Goal: Task Accomplishment & Management: Complete application form

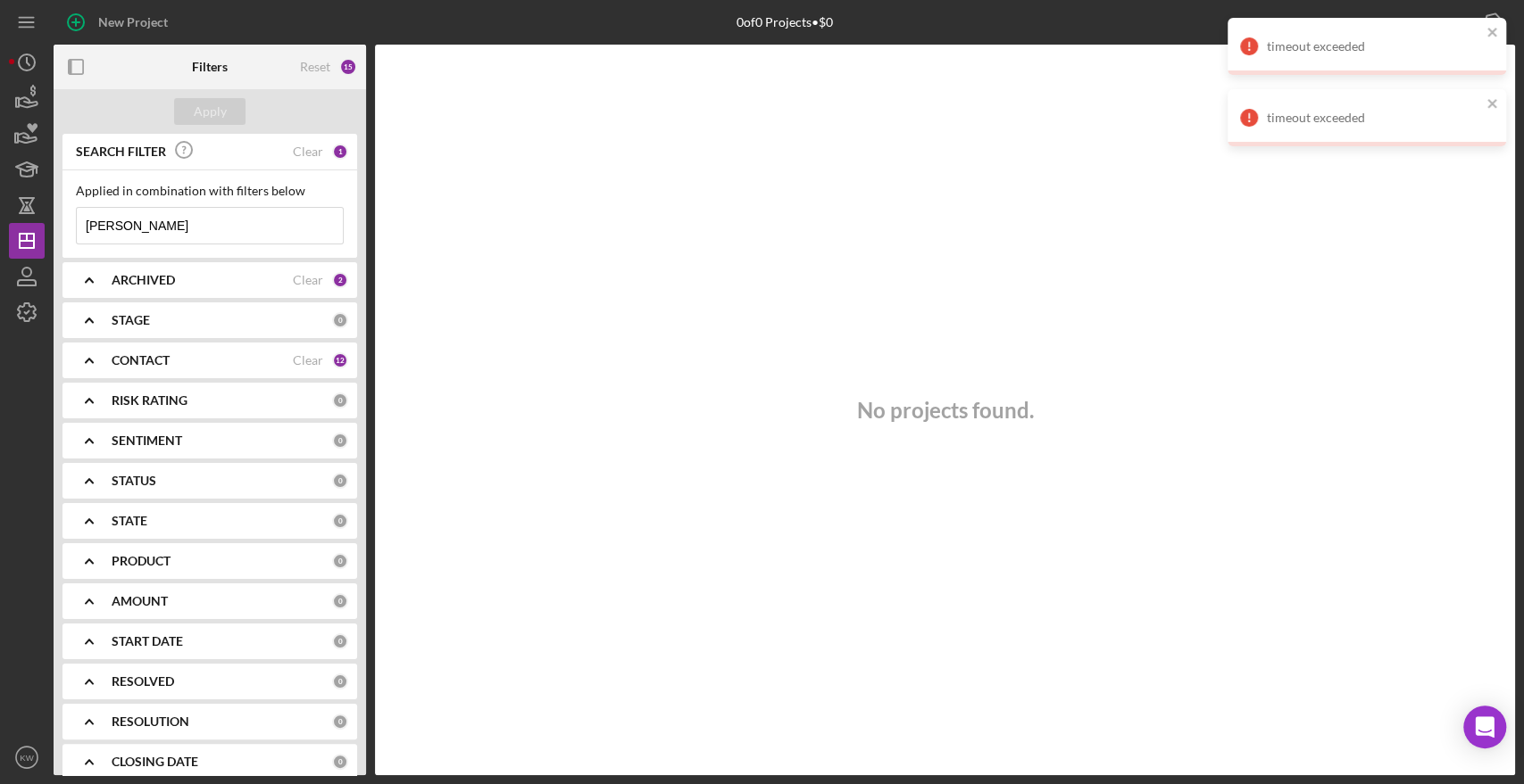
click at [200, 215] on input "[PERSON_NAME]" at bounding box center [209, 226] width 266 height 36
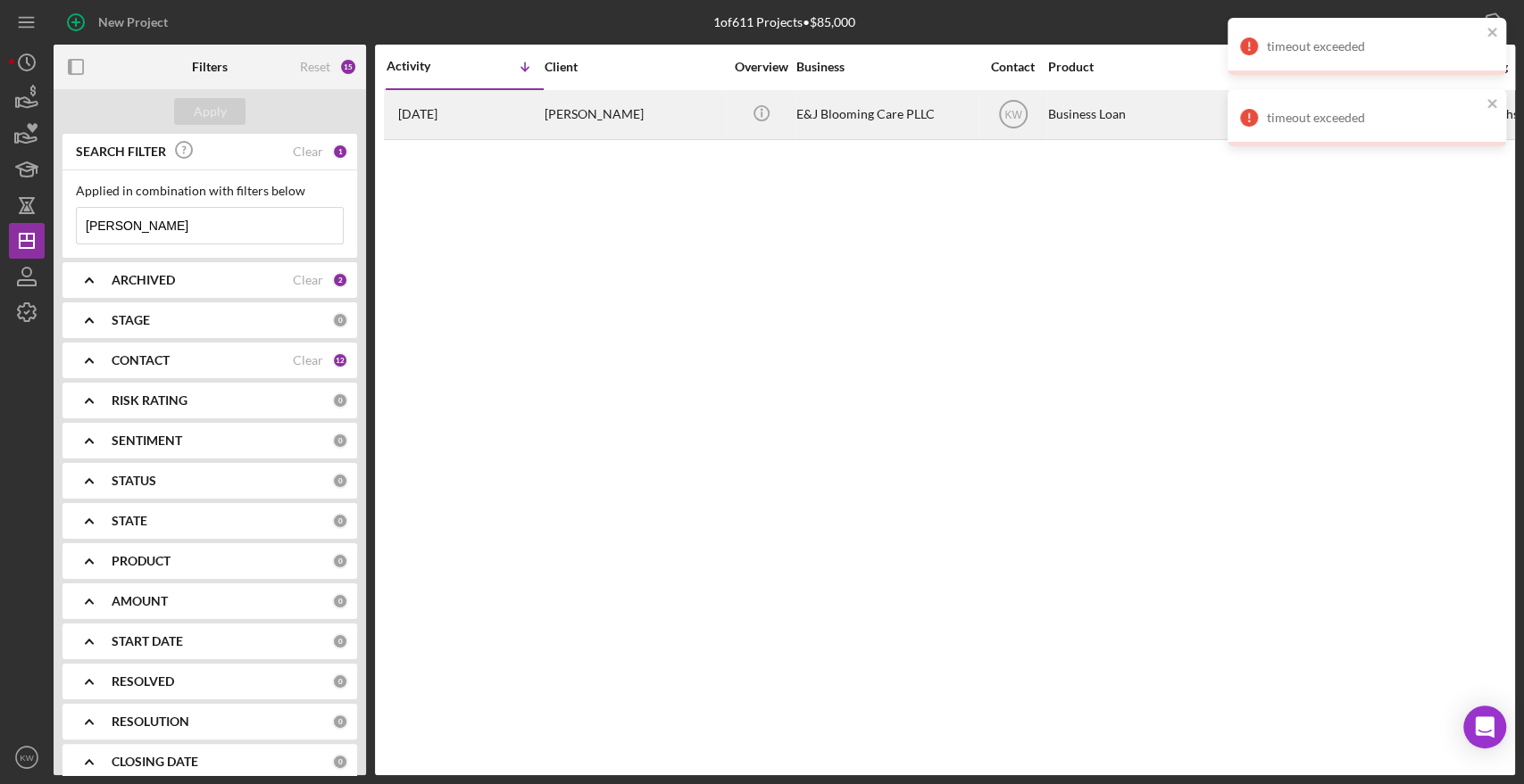
click at [438, 111] on time "[DATE]" at bounding box center [418, 114] width 40 height 14
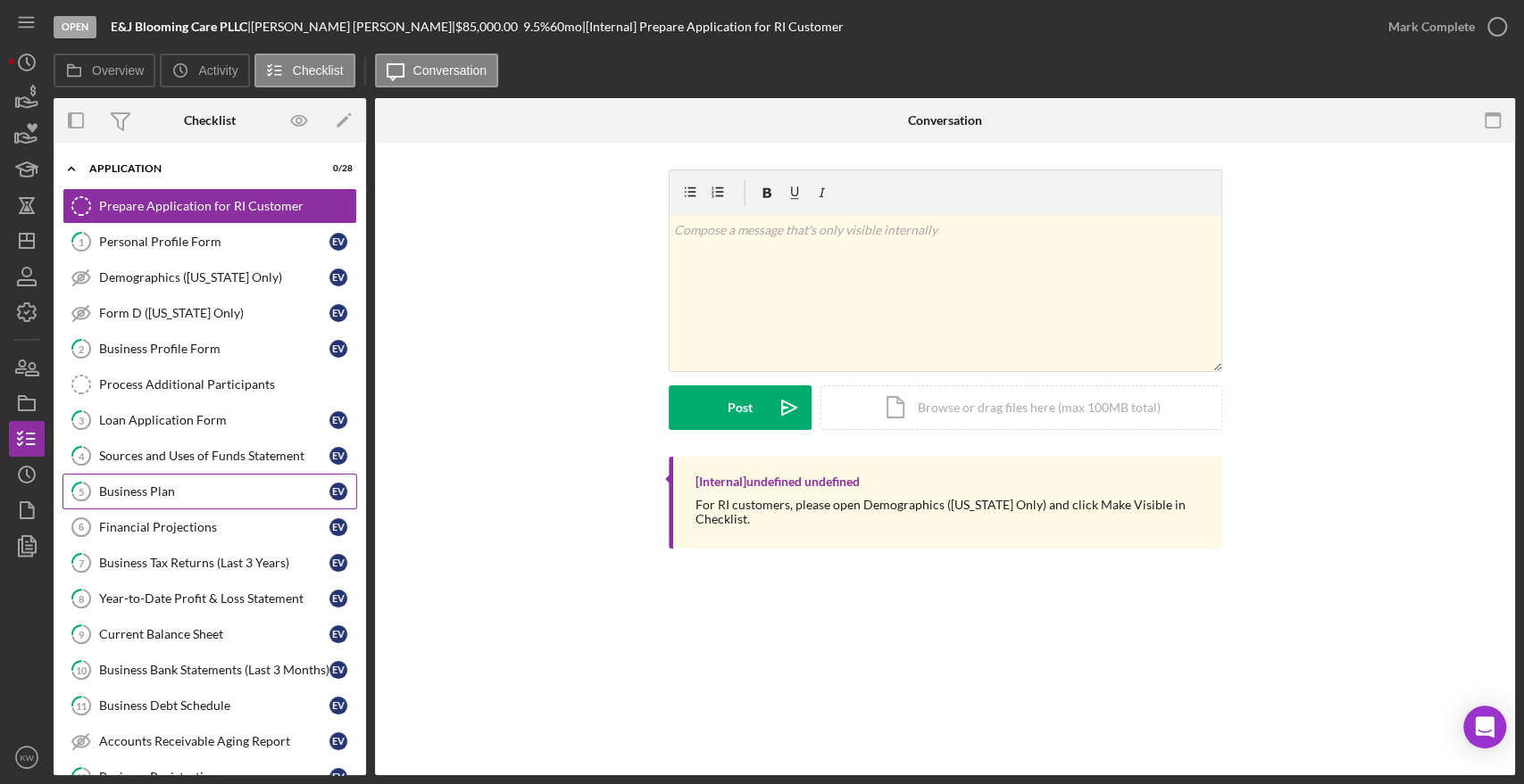
click at [172, 487] on div "Business Plan" at bounding box center [214, 492] width 230 height 14
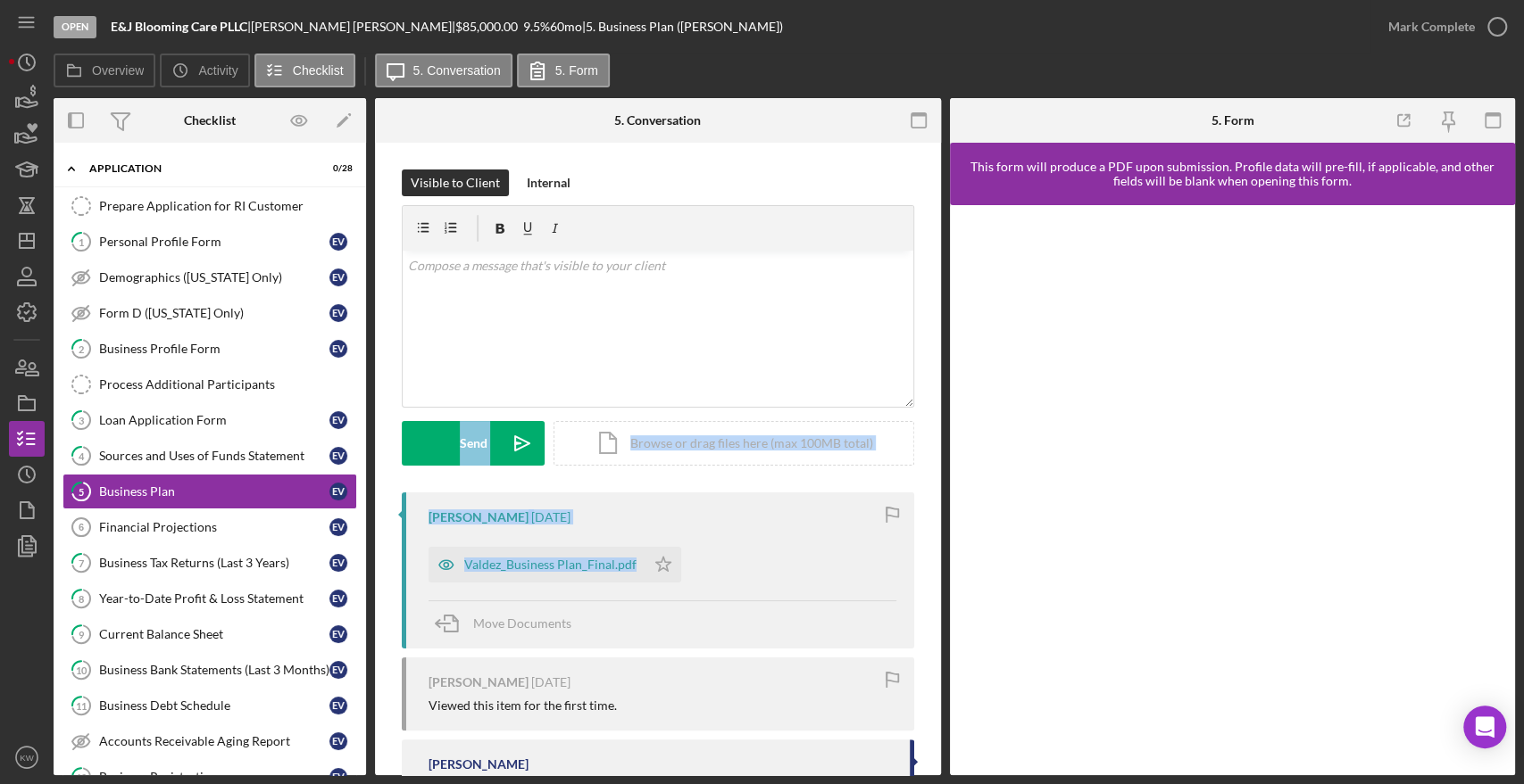
drag, startPoint x: 934, startPoint y: 357, endPoint x: 908, endPoint y: 542, distance: 186.8
click at [908, 542] on div "Visible to Client Internal v Color teal Color pink Remove color Add row above A…" at bounding box center [658, 541] width 566 height 797
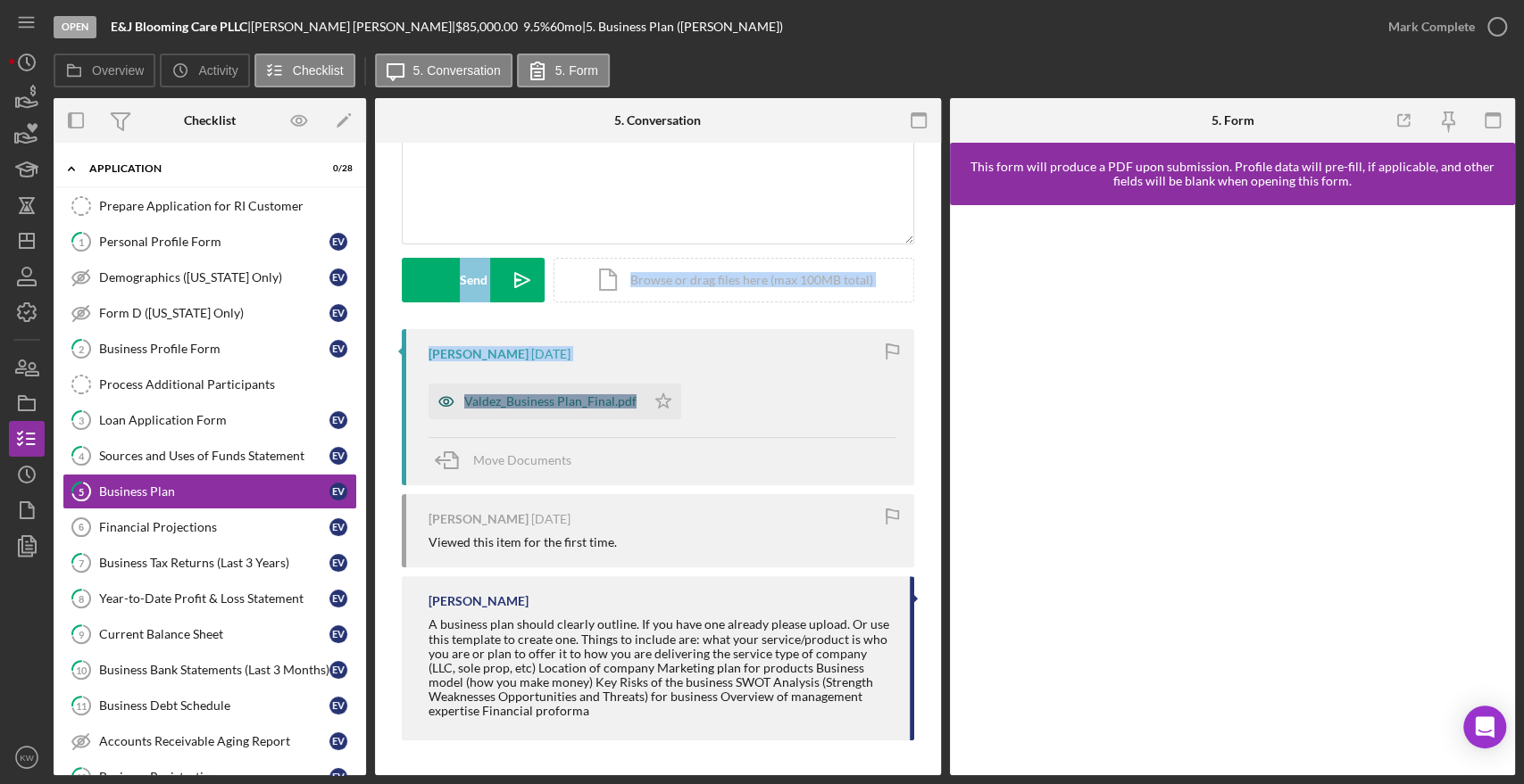
click at [589, 398] on div "Valdez_Business Plan_Final.pdf" at bounding box center [551, 401] width 173 height 14
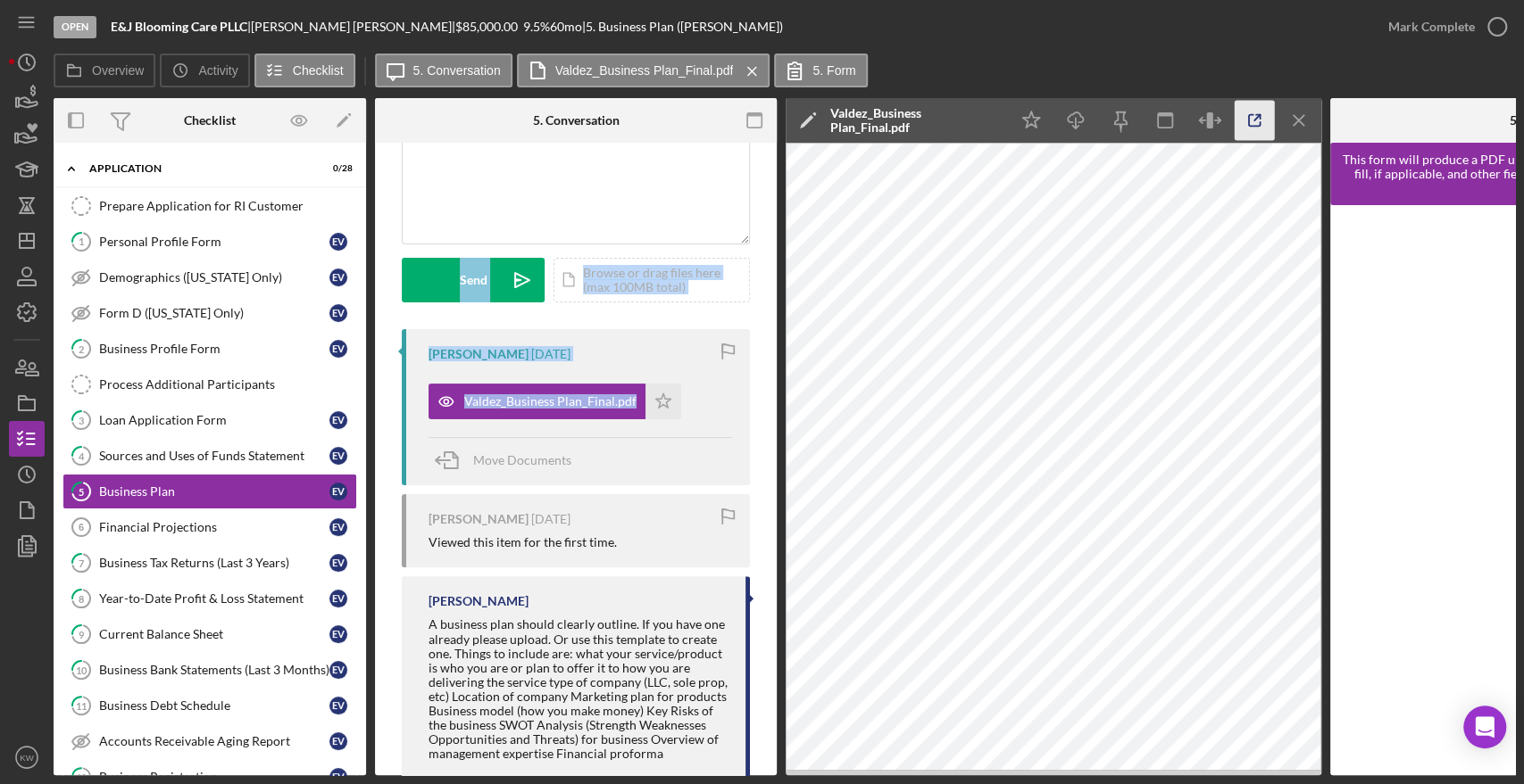
click at [1263, 112] on icon "button" at bounding box center [1254, 120] width 40 height 40
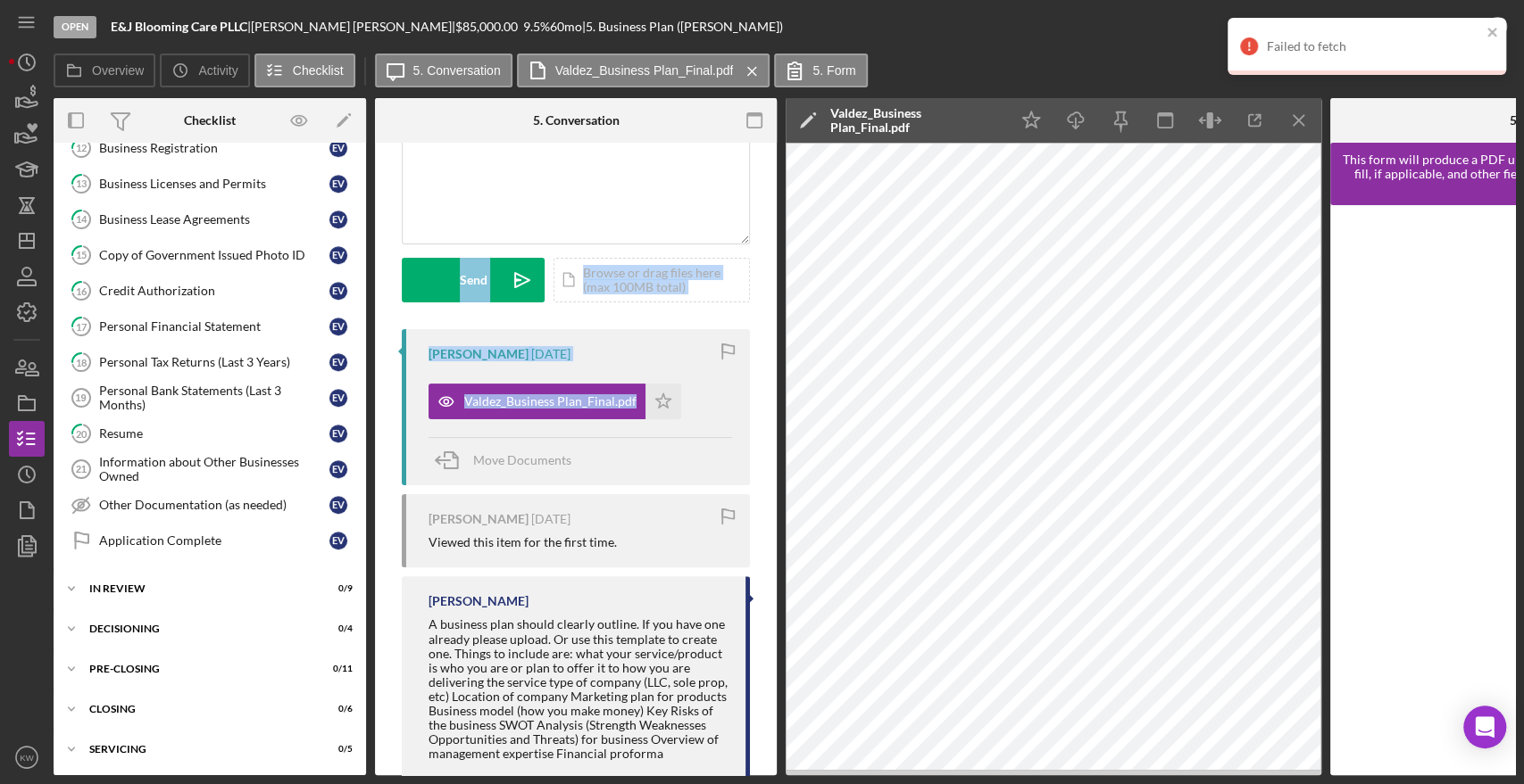
scroll to position [0, 0]
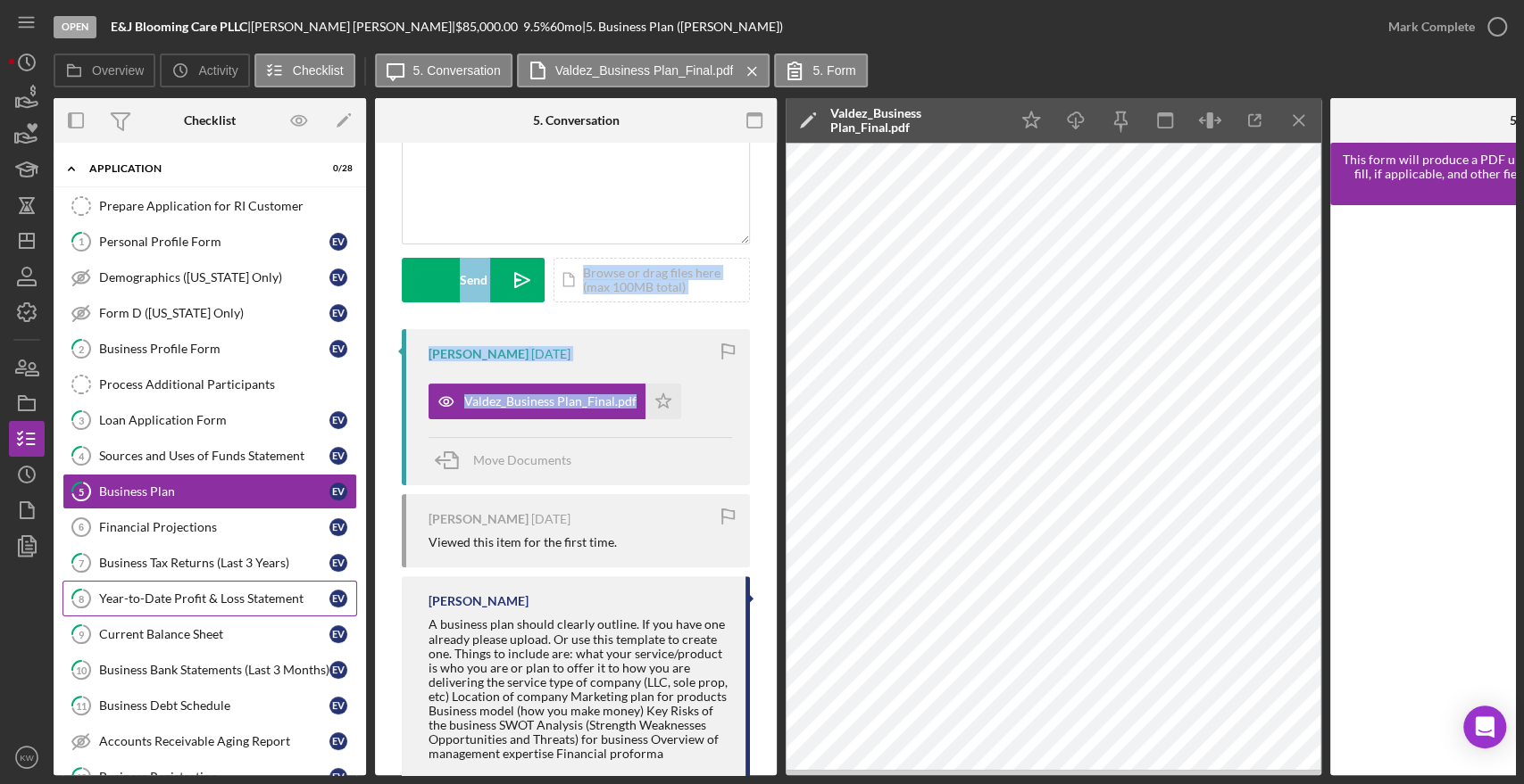
click at [178, 598] on div "Year-to-Date Profit & Loss Statement" at bounding box center [214, 599] width 230 height 14
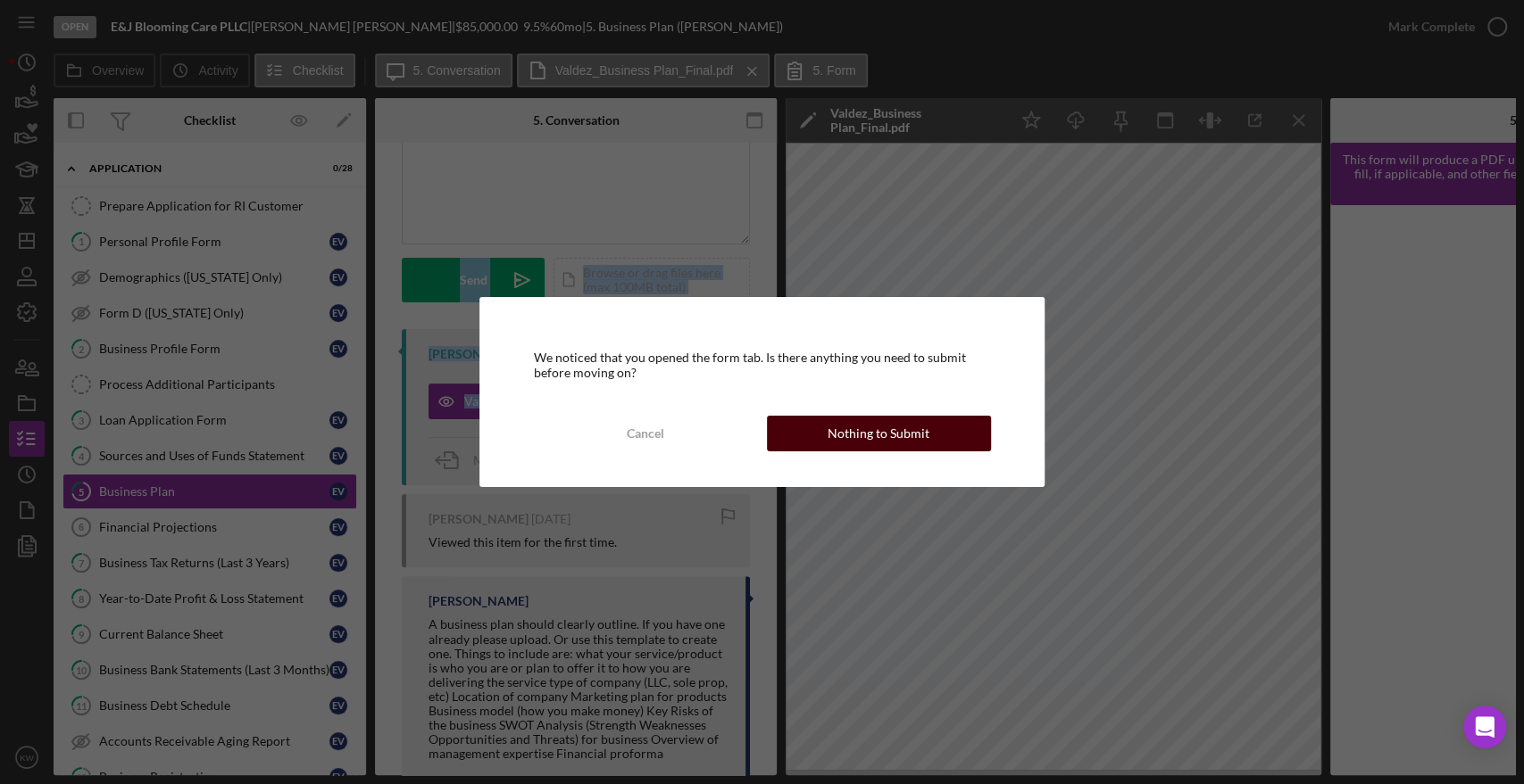
click at [855, 428] on div "Nothing to Submit" at bounding box center [878, 434] width 102 height 36
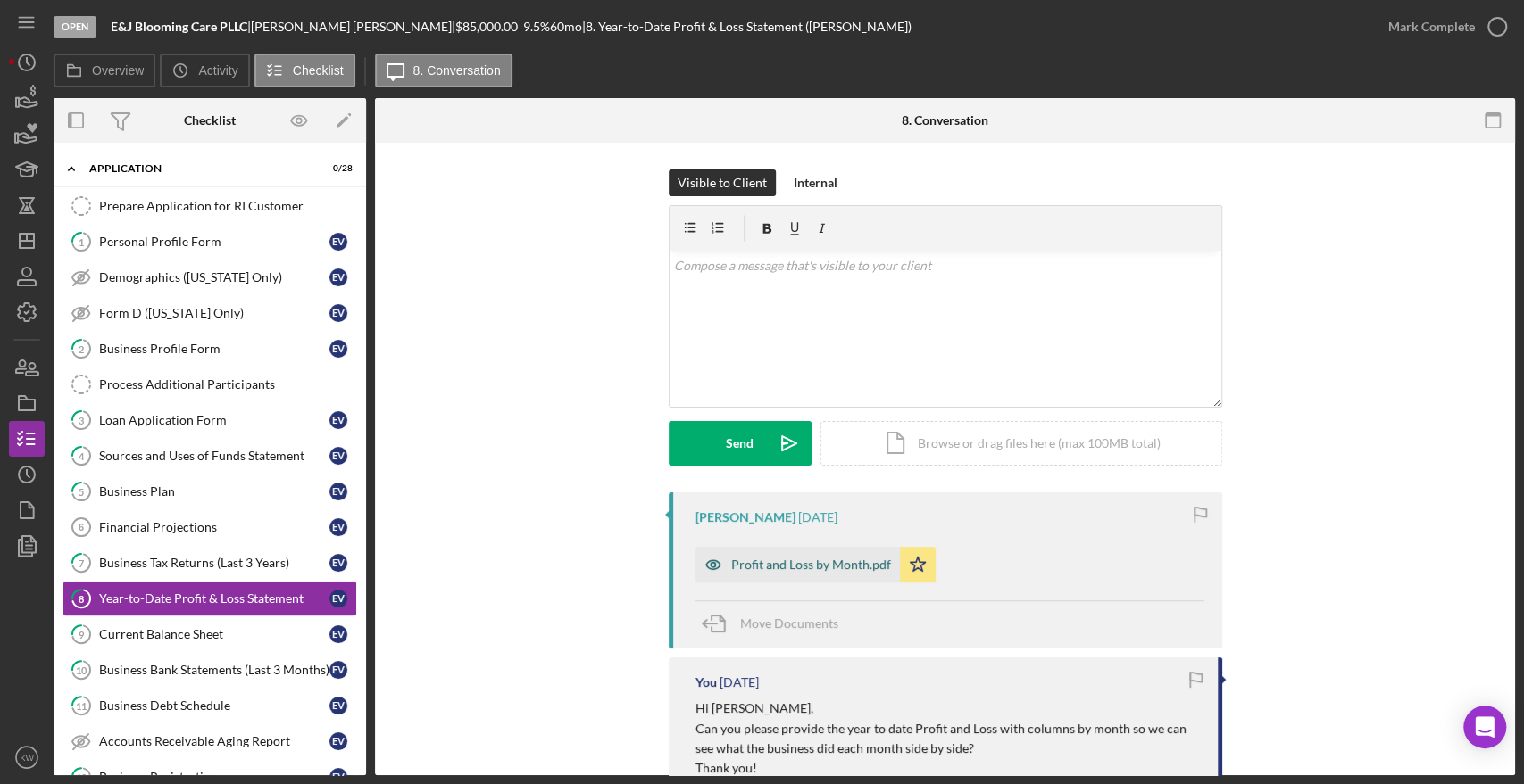
click at [828, 568] on div "Profit and Loss by Month.pdf" at bounding box center [811, 565] width 160 height 14
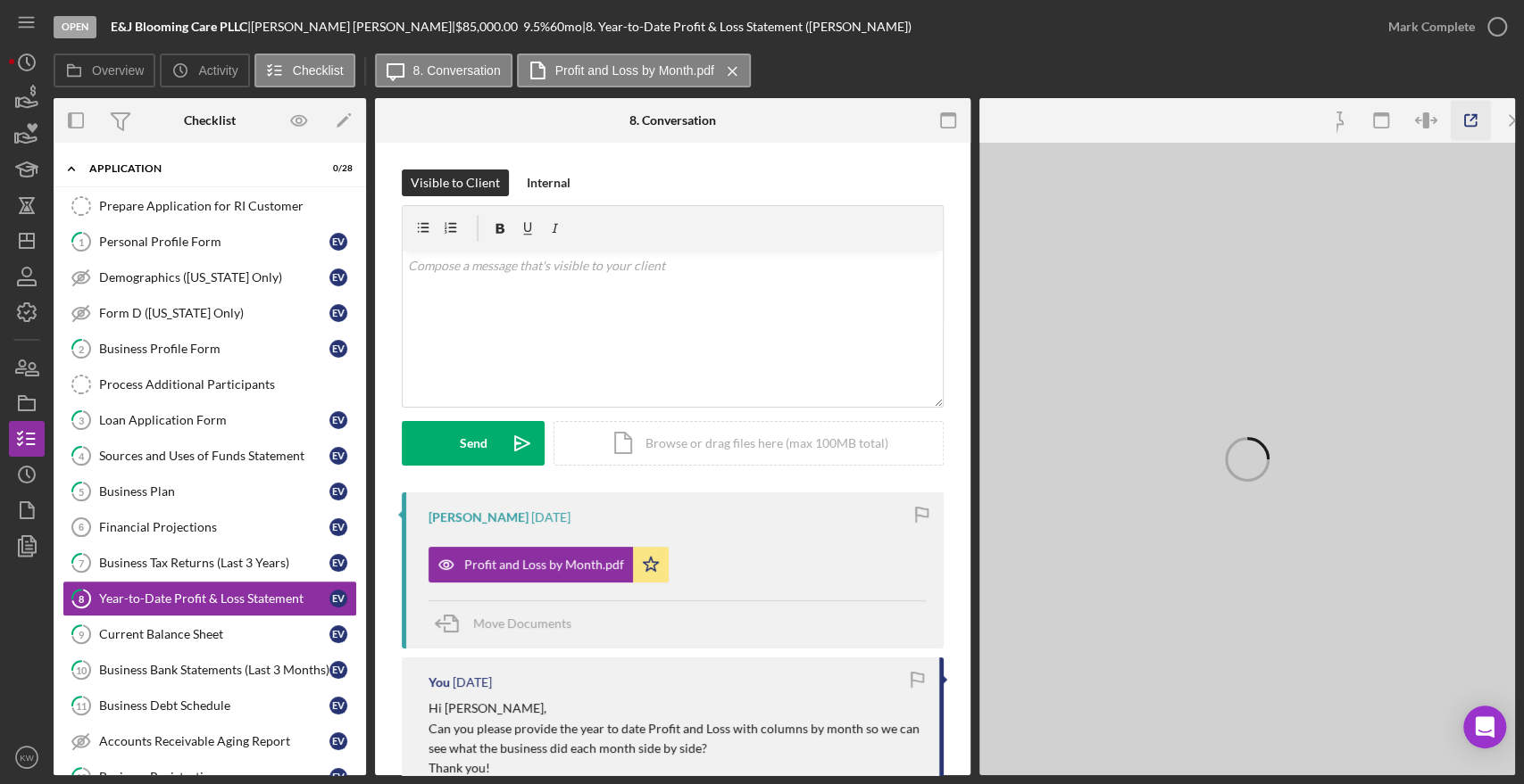
click at [1474, 121] on icon "button" at bounding box center [1471, 120] width 40 height 40
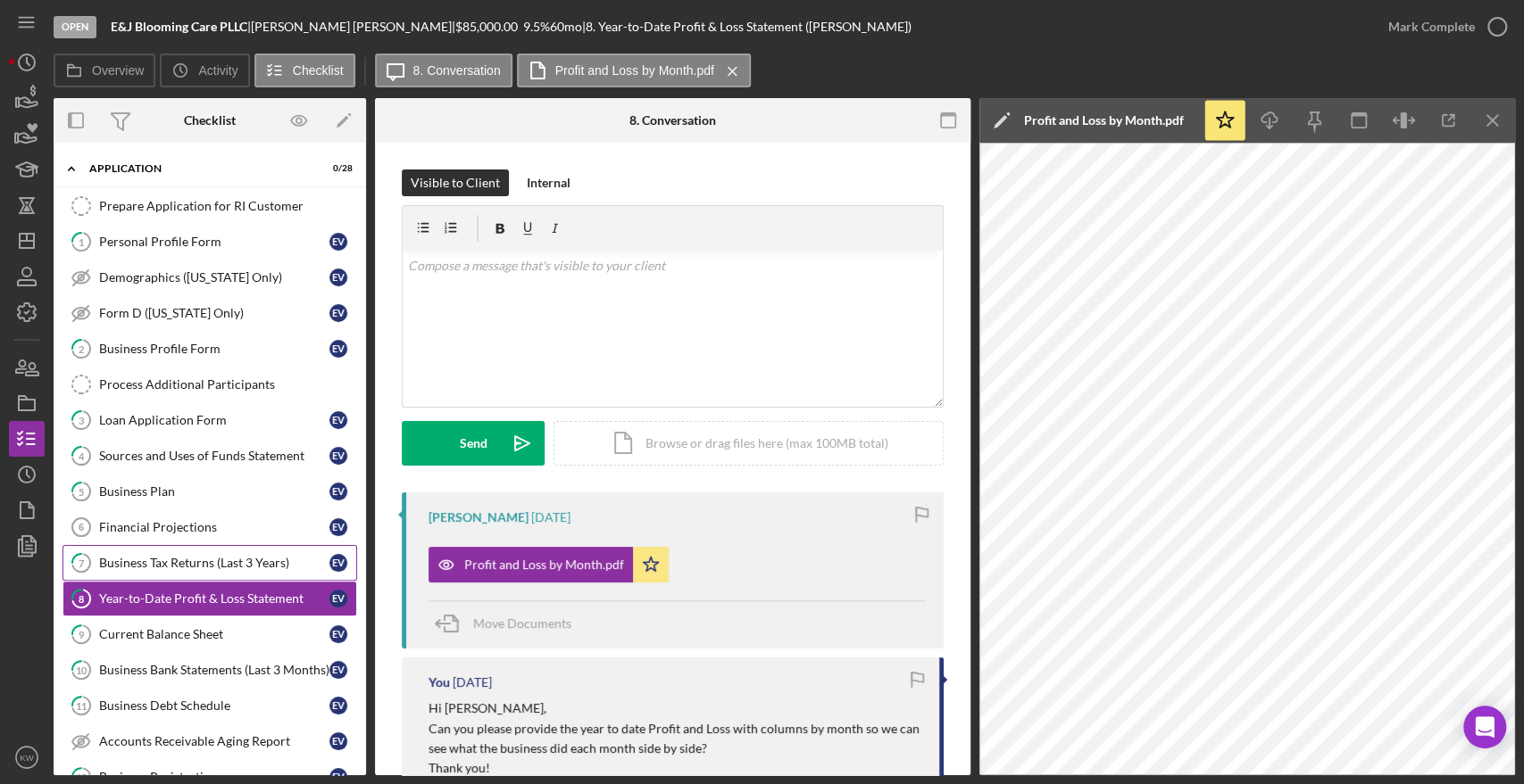
click at [176, 561] on div "Business Tax Returns (Last 3 Years)" at bounding box center [214, 563] width 230 height 14
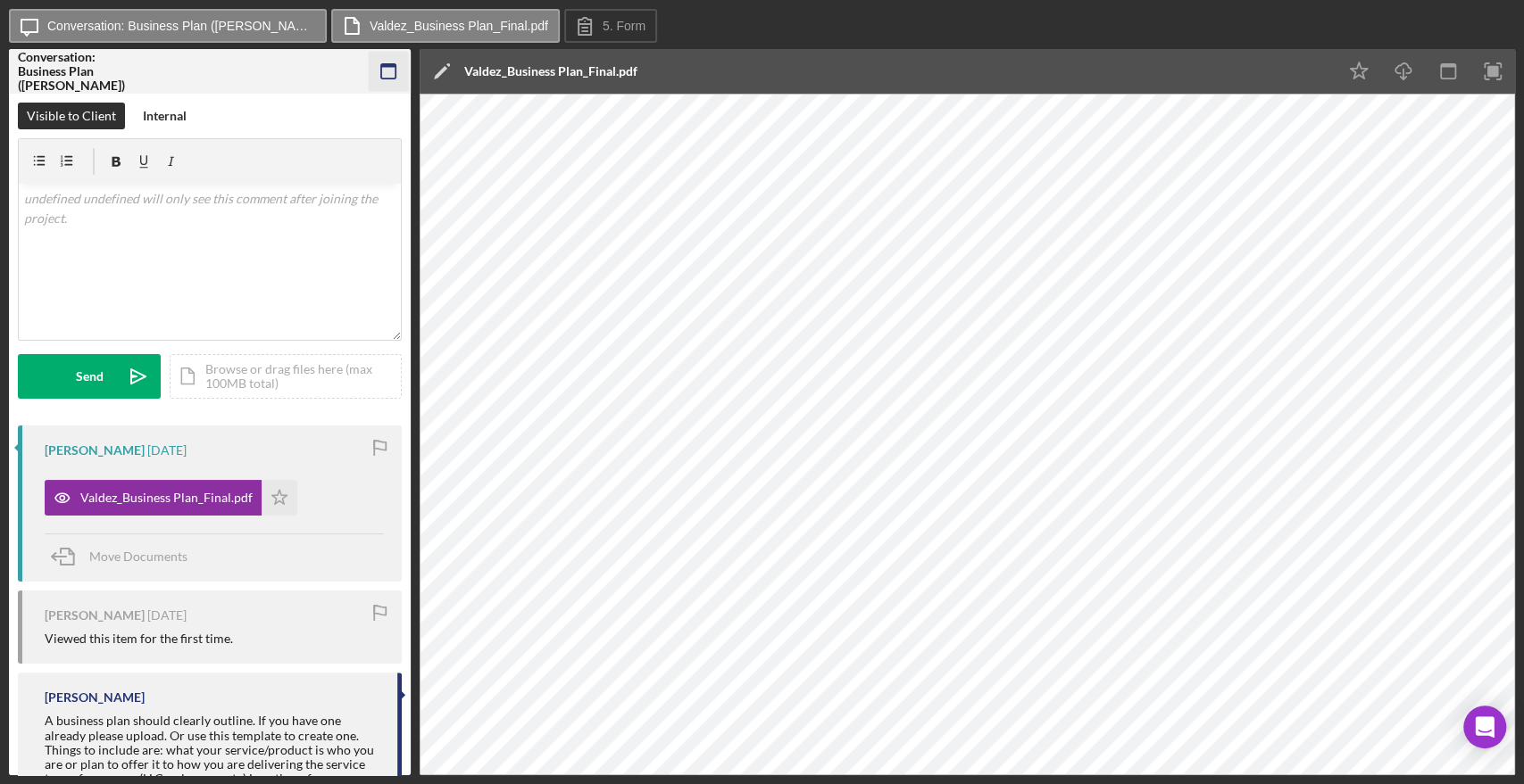
click at [387, 70] on icon "button" at bounding box center [388, 72] width 40 height 40
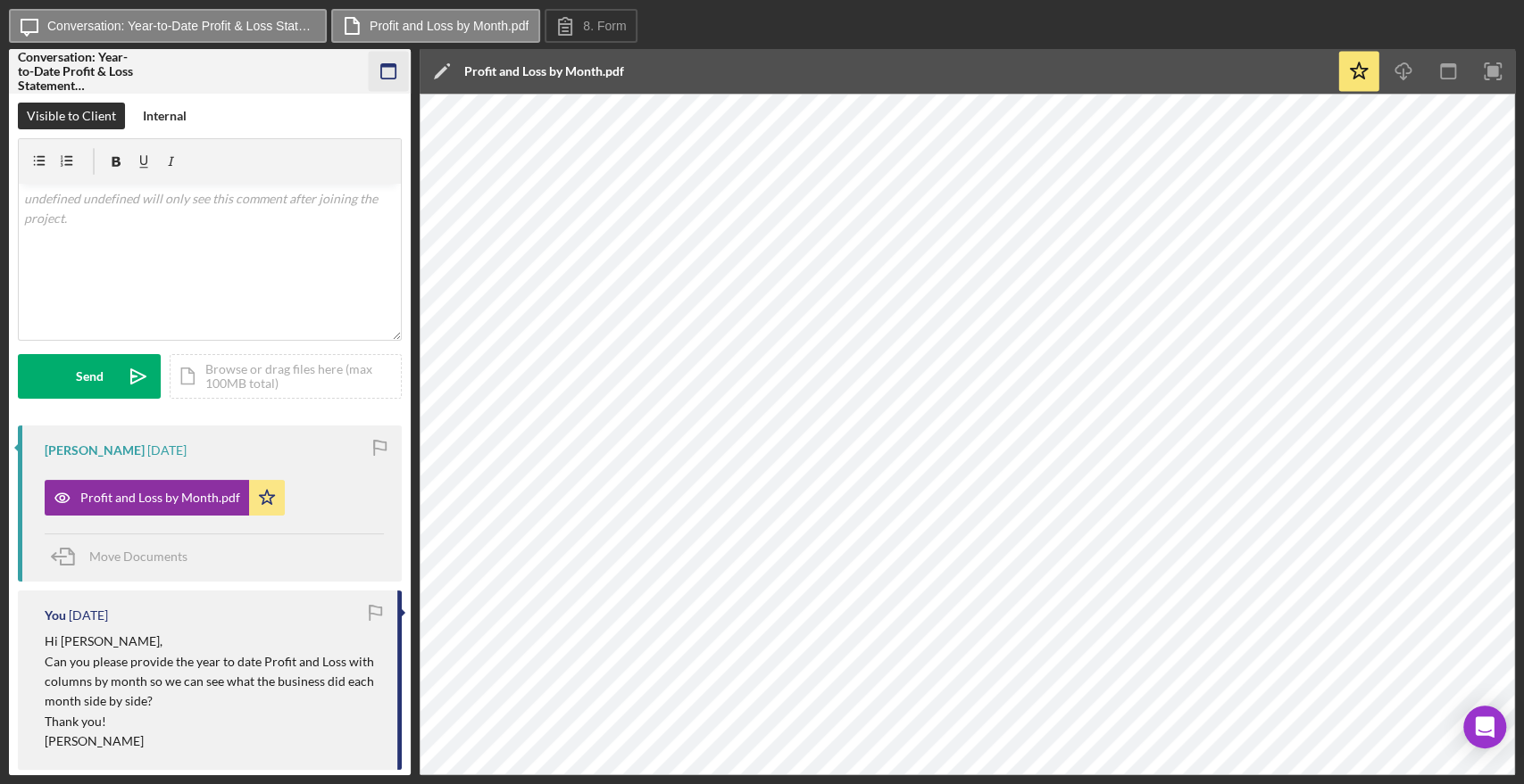
click at [385, 80] on icon "button" at bounding box center [388, 72] width 40 height 40
